Goal: Information Seeking & Learning: Learn about a topic

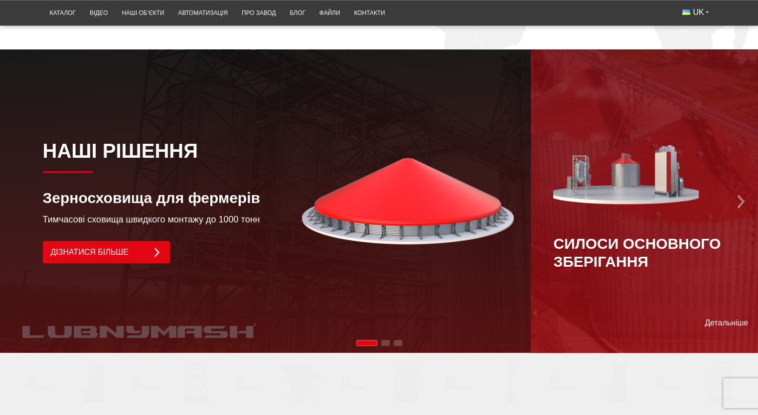
scroll to position [697, 0]
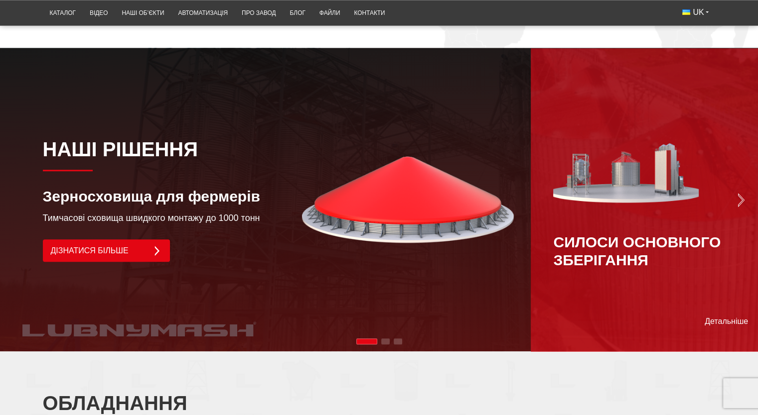
click at [733, 187] on div "Силоси основного зберігання" at bounding box center [644, 200] width 182 height 138
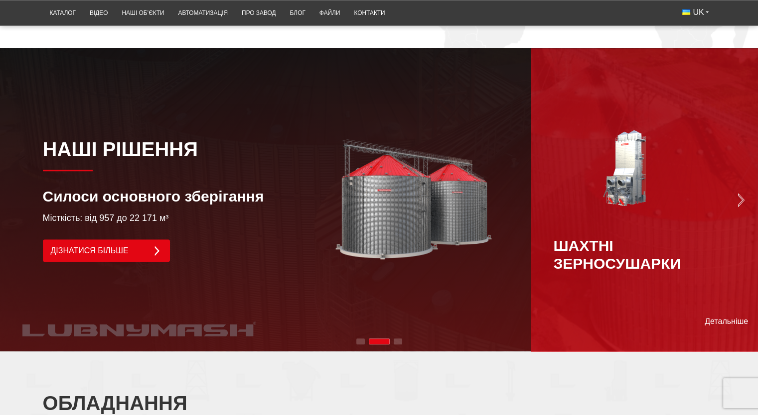
click at [738, 193] on img "Next slide" at bounding box center [741, 200] width 14 height 14
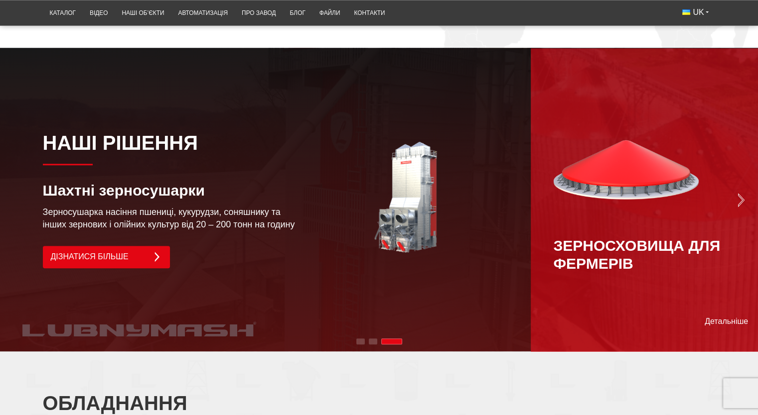
click at [738, 193] on img "Next slide" at bounding box center [741, 200] width 14 height 14
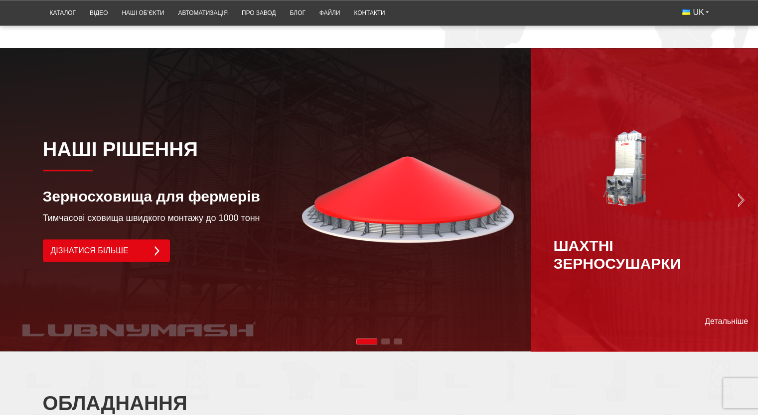
click at [738, 193] on img "Next slide" at bounding box center [741, 200] width 14 height 14
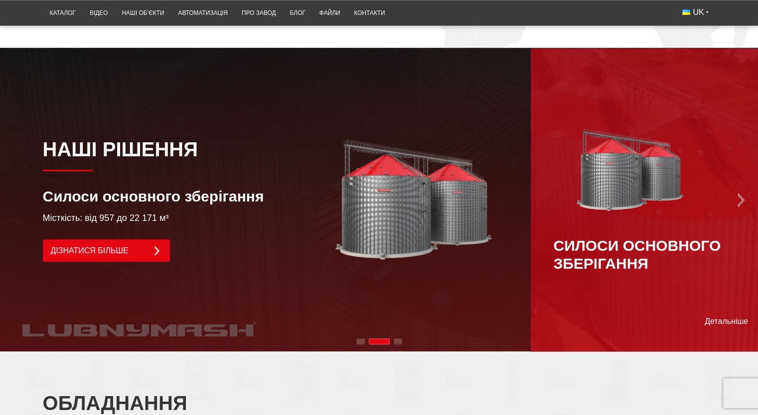
click at [738, 193] on img "Next slide" at bounding box center [741, 200] width 14 height 14
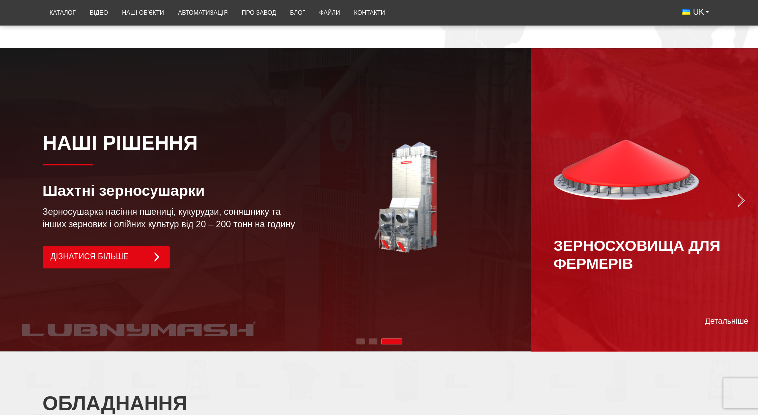
click at [738, 193] on img "Next slide" at bounding box center [741, 200] width 14 height 14
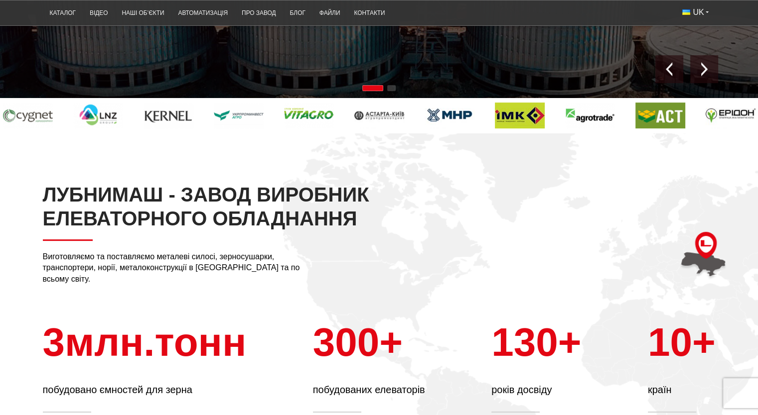
scroll to position [299, 0]
